Goal: Contribute content

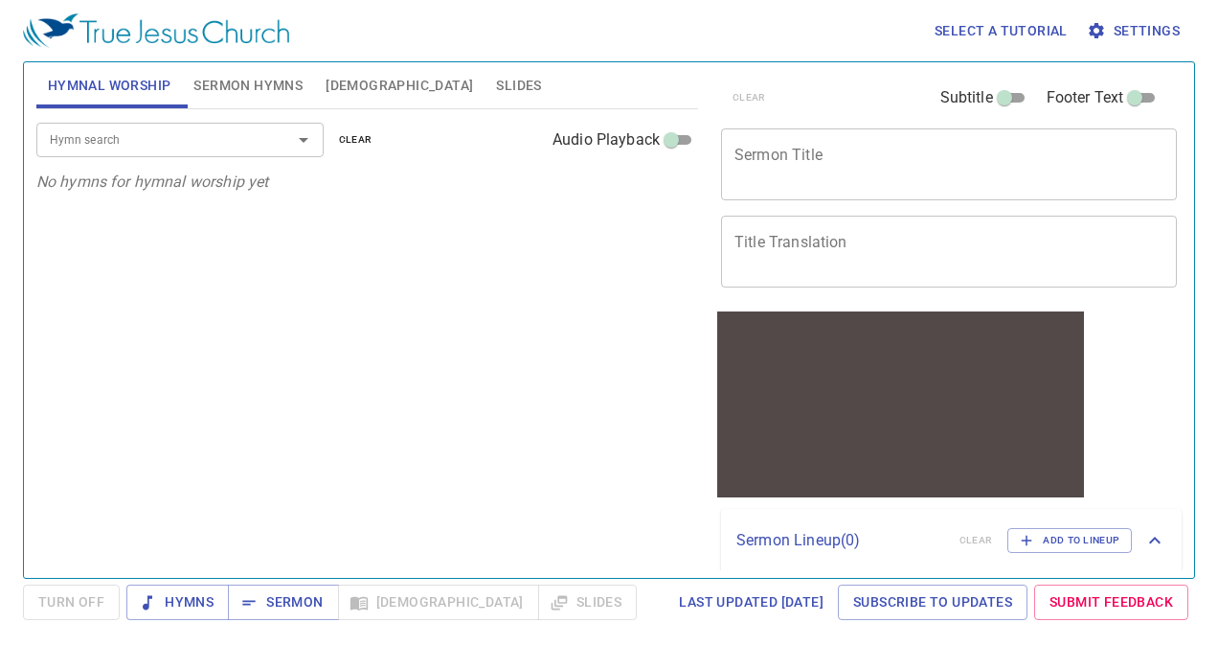
click at [266, 142] on div at bounding box center [290, 139] width 50 height 27
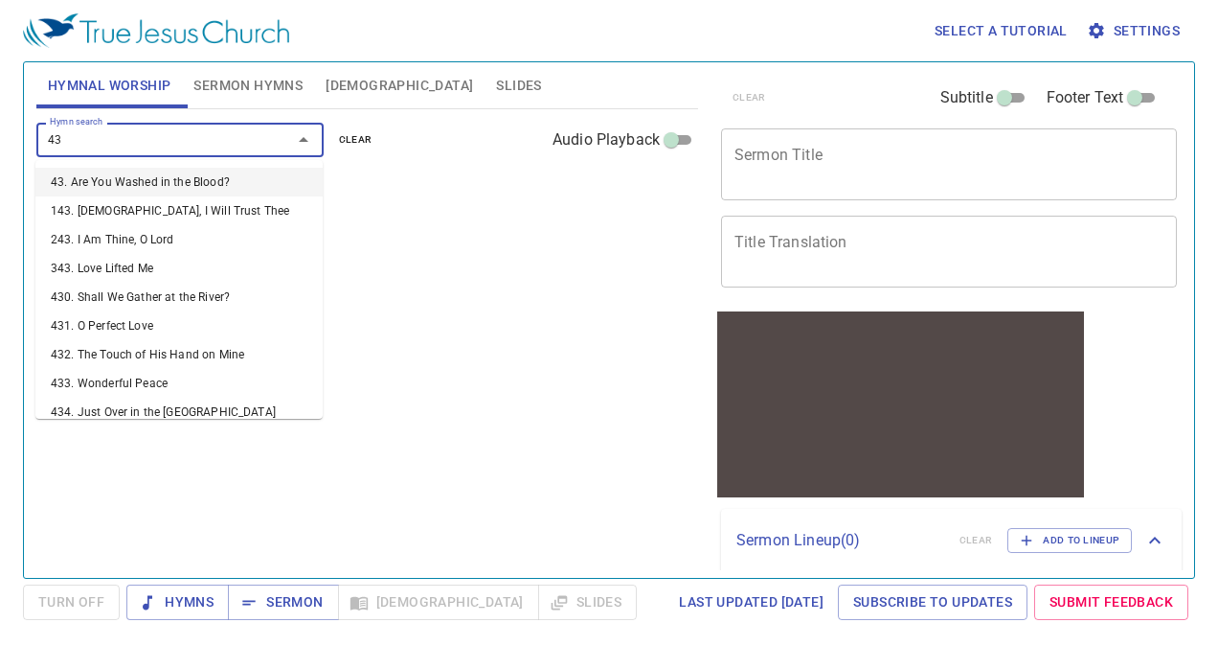
type input "43"
type input "4"
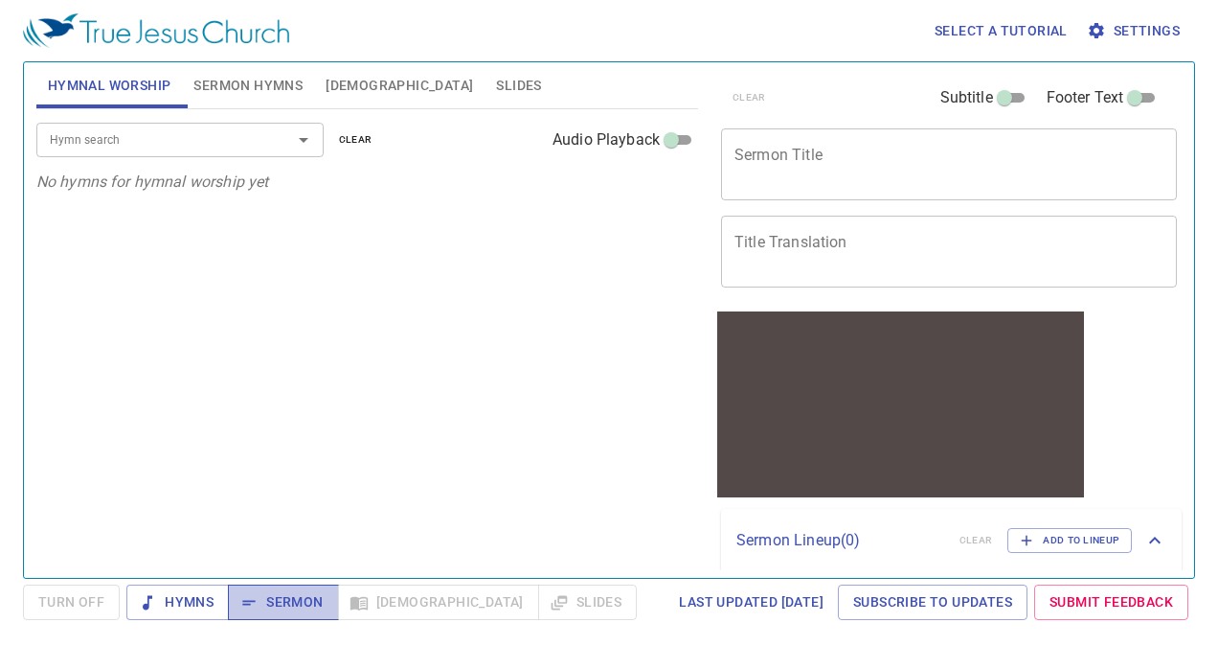
click at [241, 596] on icon "button" at bounding box center [248, 602] width 19 height 19
click at [218, 98] on button "Sermon Hymns" at bounding box center [248, 85] width 132 height 46
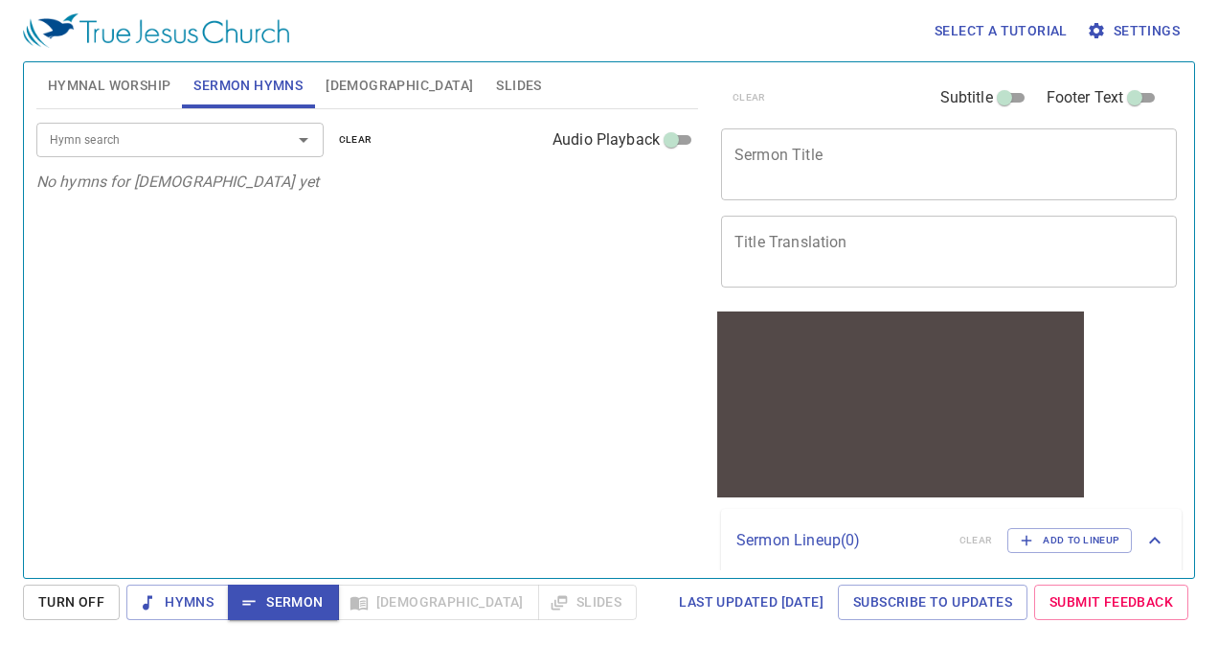
click at [846, 190] on div "x Sermon Title" at bounding box center [949, 164] width 456 height 72
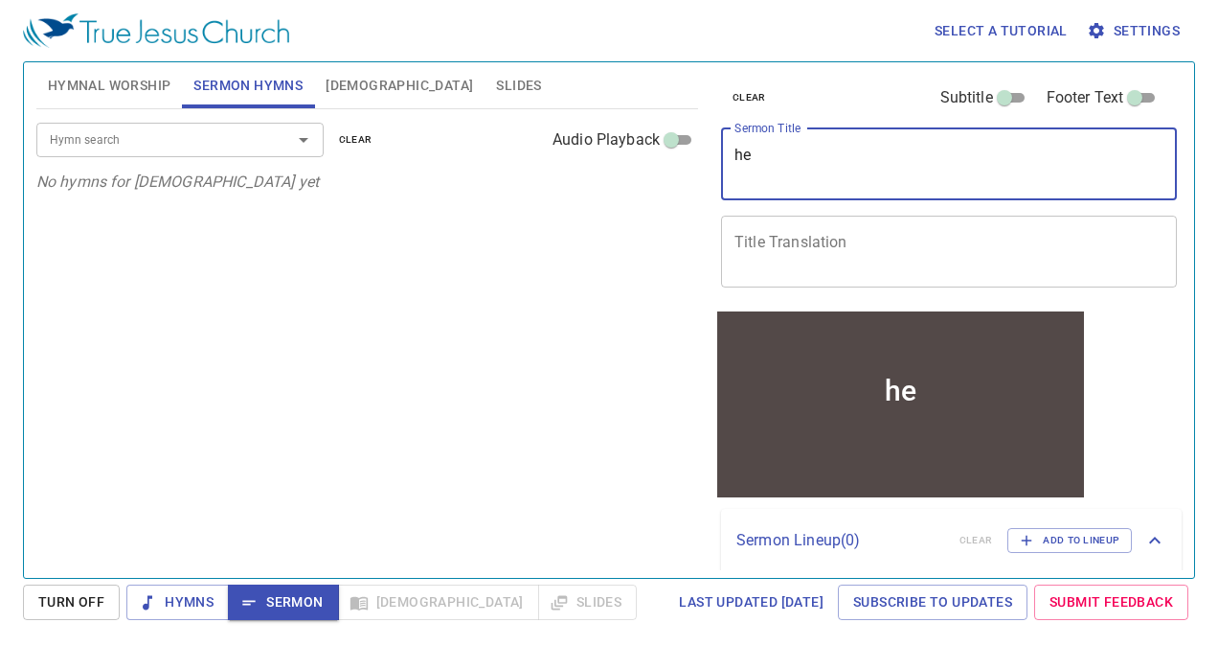
type textarea "h"
type textarea "Luke chapter 3"
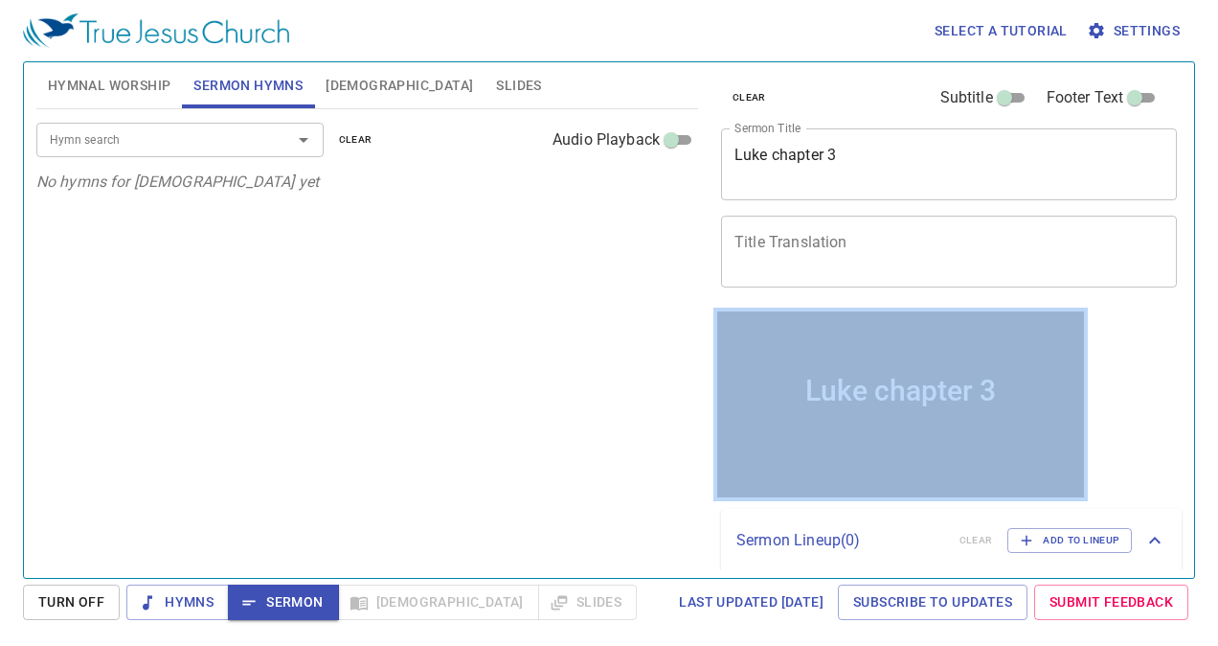
scroll to position [61, 0]
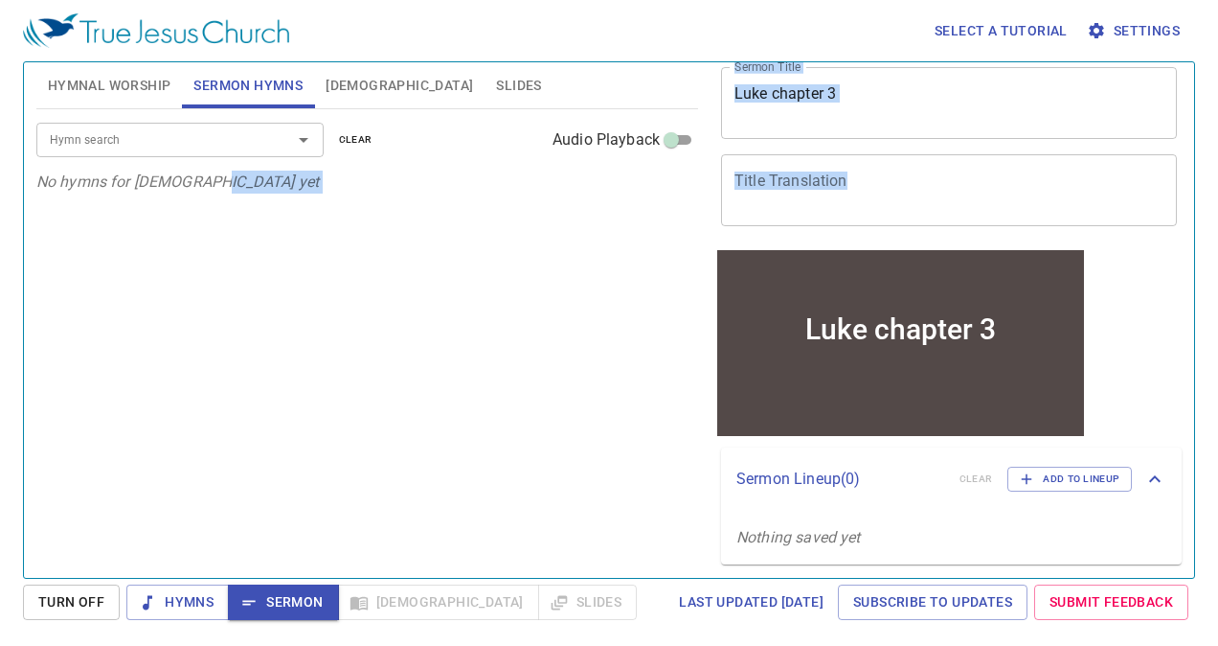
drag, startPoint x: 814, startPoint y: 224, endPoint x: 542, endPoint y: 362, distance: 305.0
click at [542, 362] on div "Hymnal Worship Sermon Hymns [DEMOGRAPHIC_DATA] Slides Hymn search Hymn search c…" at bounding box center [609, 312] width 1161 height 515
click at [568, 359] on div "Hymn search Hymn search clear Audio Playback No hymns for [DEMOGRAPHIC_DATA] yet" at bounding box center [367, 335] width 662 height 452
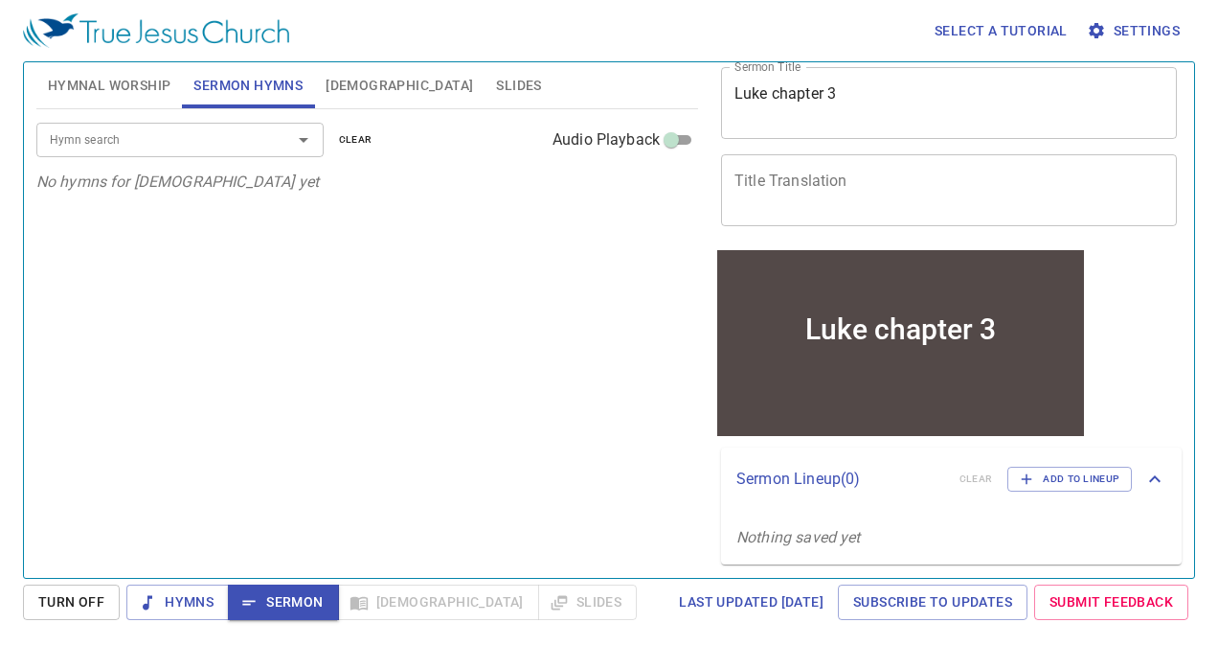
click at [880, 164] on div "x Title Translation" at bounding box center [949, 190] width 456 height 72
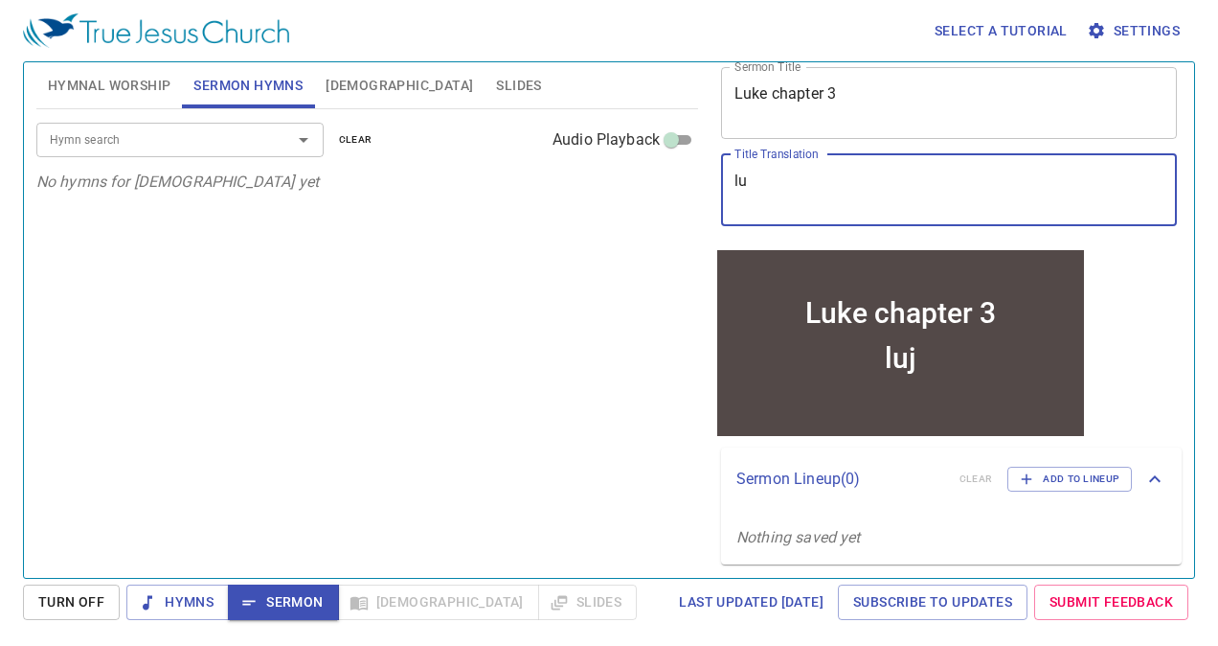
type textarea "l"
type textarea "lu"
